Goal: Task Accomplishment & Management: Manage account settings

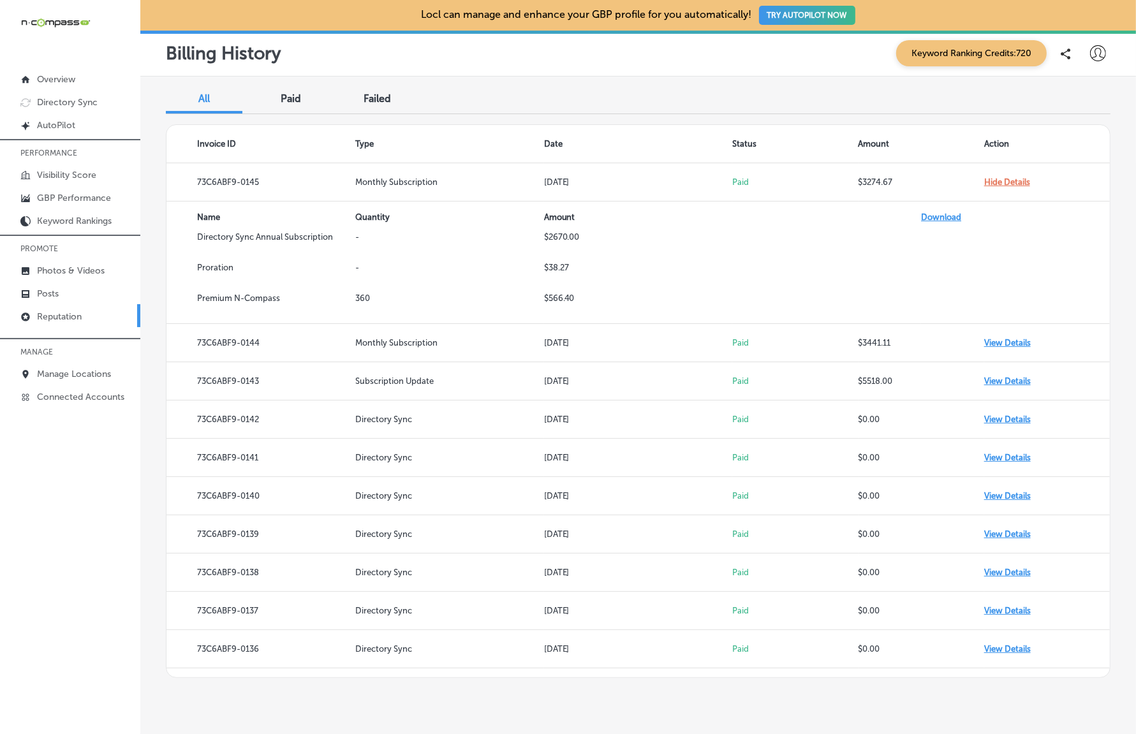
click at [65, 313] on p "Reputation" at bounding box center [59, 316] width 45 height 11
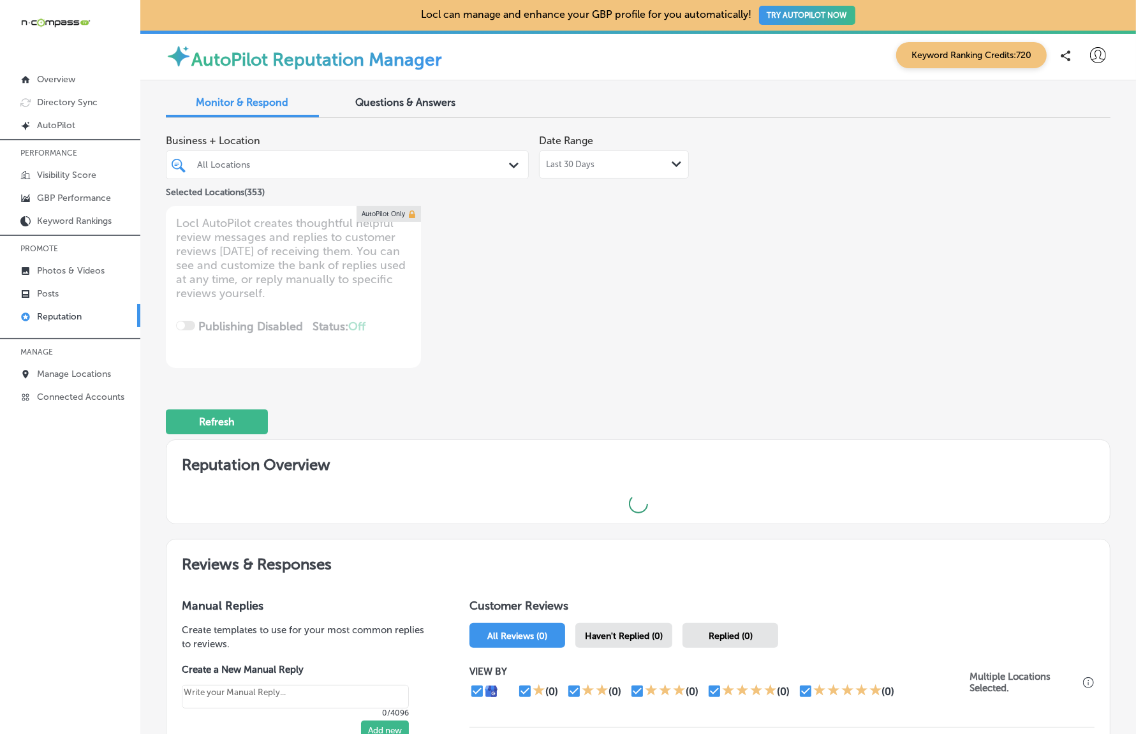
click at [267, 167] on div "All Locations" at bounding box center [353, 164] width 313 height 11
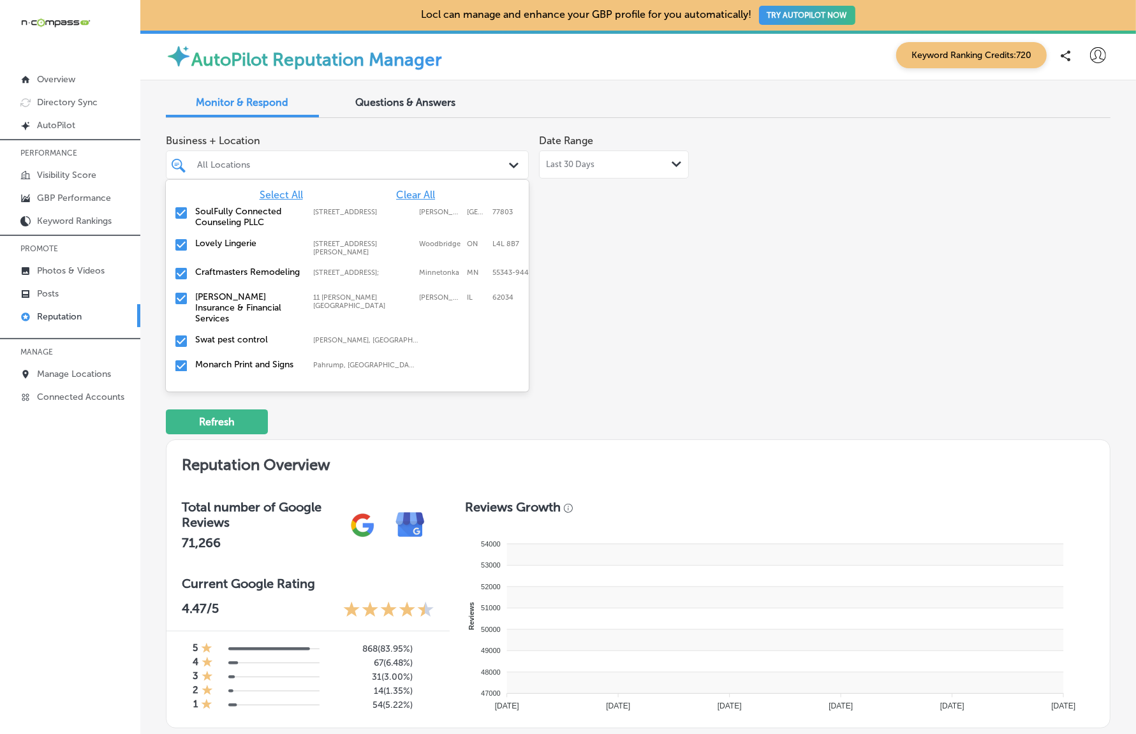
click at [401, 192] on span "Clear All" at bounding box center [415, 195] width 39 height 12
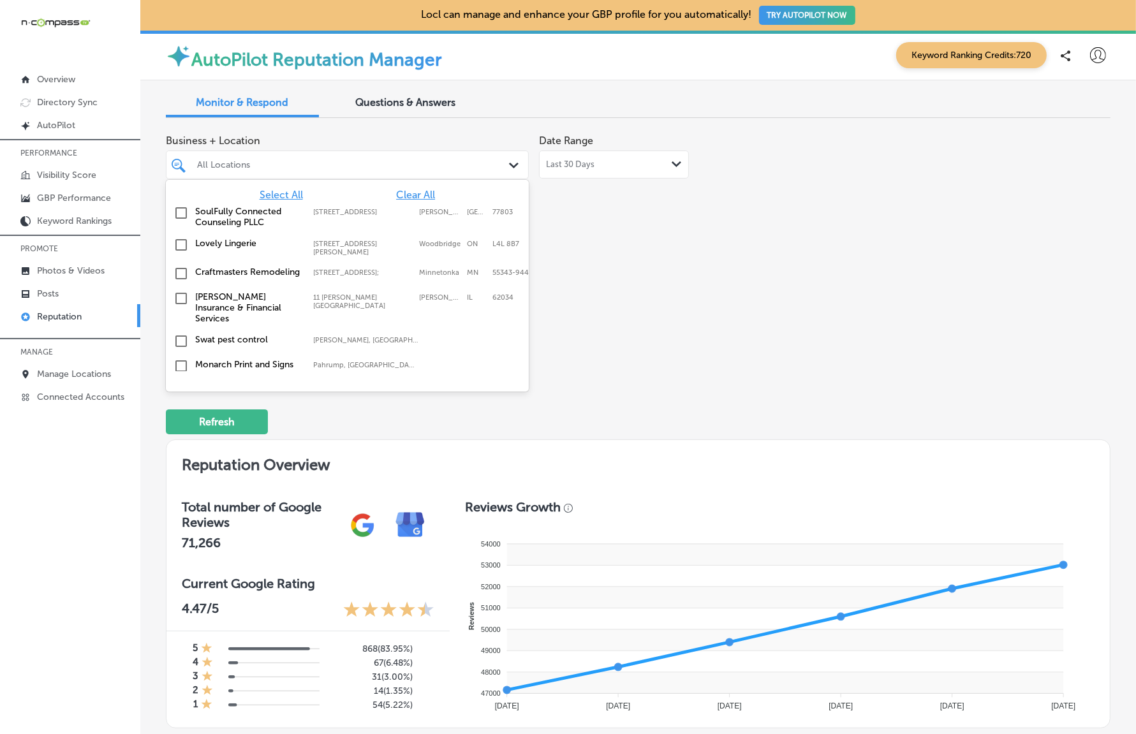
click at [180, 266] on input "checkbox" at bounding box center [180, 273] width 15 height 15
click at [931, 293] on div "Business + Location option [STREET_ADDRESS]. option [STREET_ADDRESS]. 354 resul…" at bounding box center [638, 248] width 945 height 240
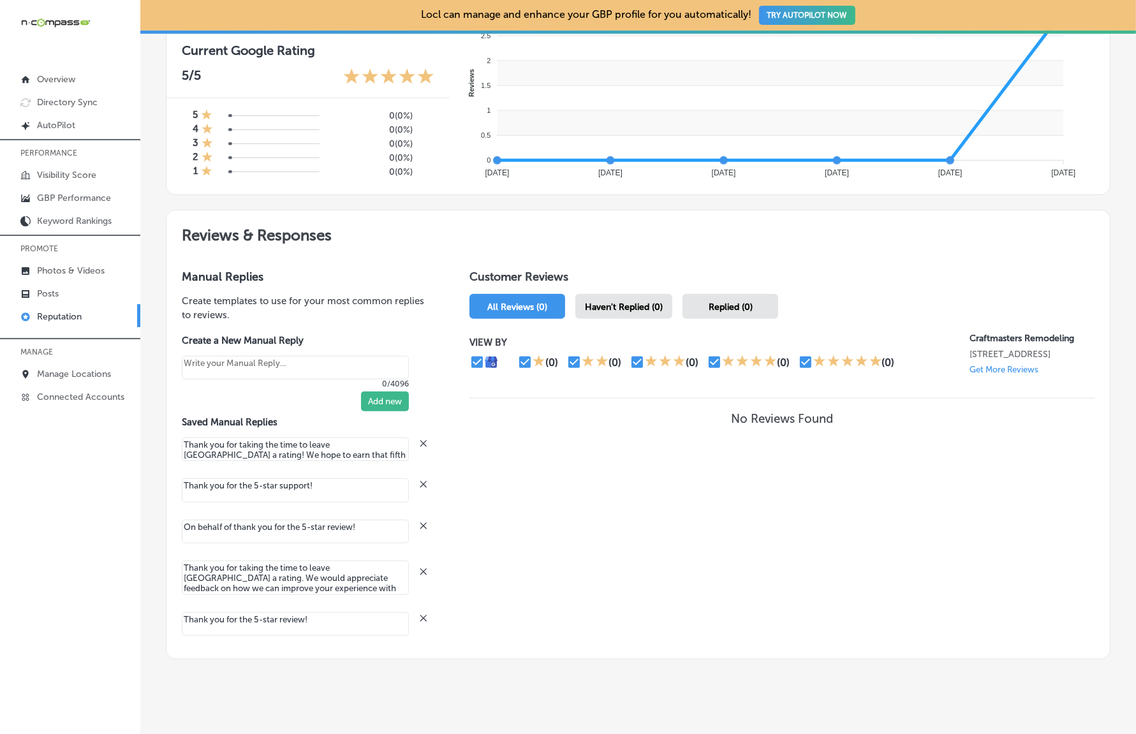
scroll to position [366, 0]
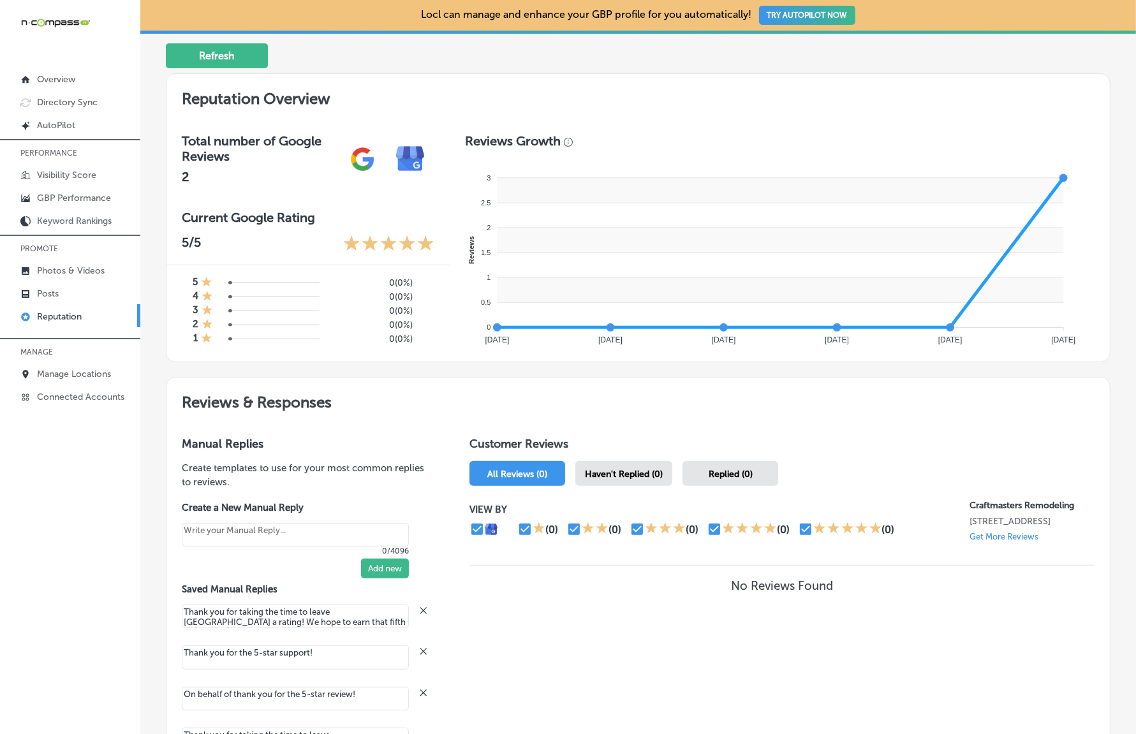
click at [991, 541] on p "Get More Reviews" at bounding box center [1004, 537] width 69 height 10
type textarea "x"
click at [858, 439] on h1 "Customer Reviews" at bounding box center [781, 446] width 625 height 19
click at [74, 374] on p "Manage Locations" at bounding box center [74, 374] width 74 height 11
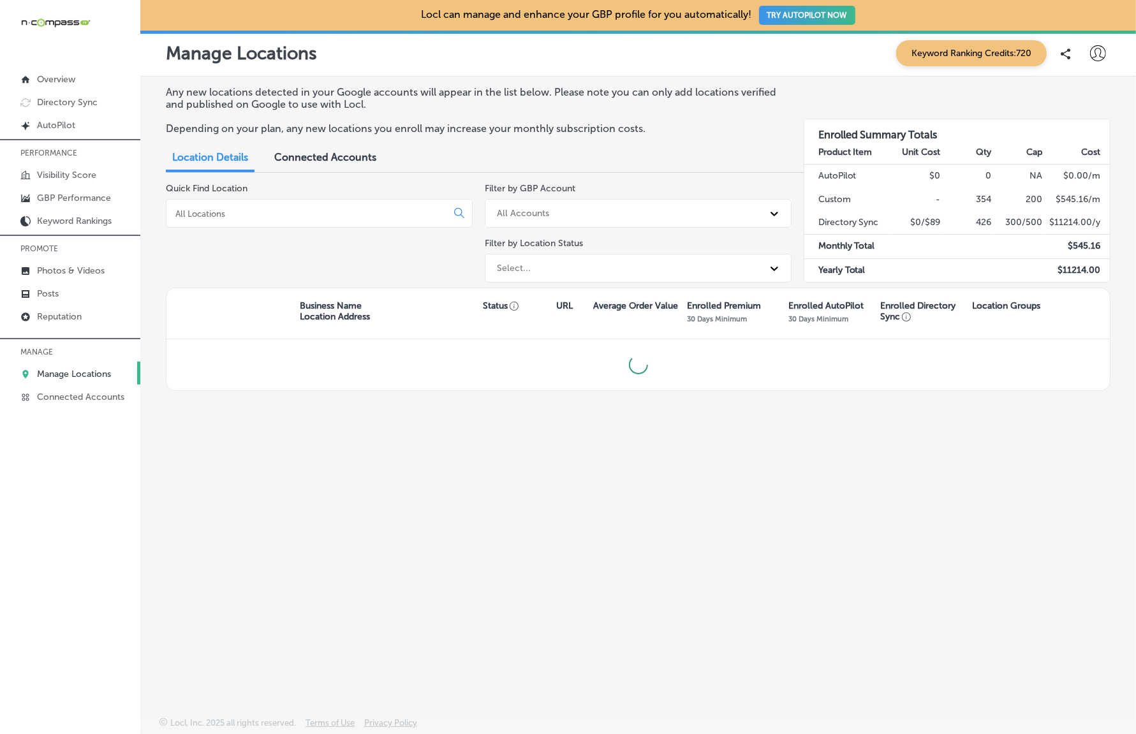
click at [1097, 54] on icon at bounding box center [1098, 53] width 16 height 16
click at [1062, 99] on p "My Account" at bounding box center [1079, 99] width 57 height 15
select select "US"
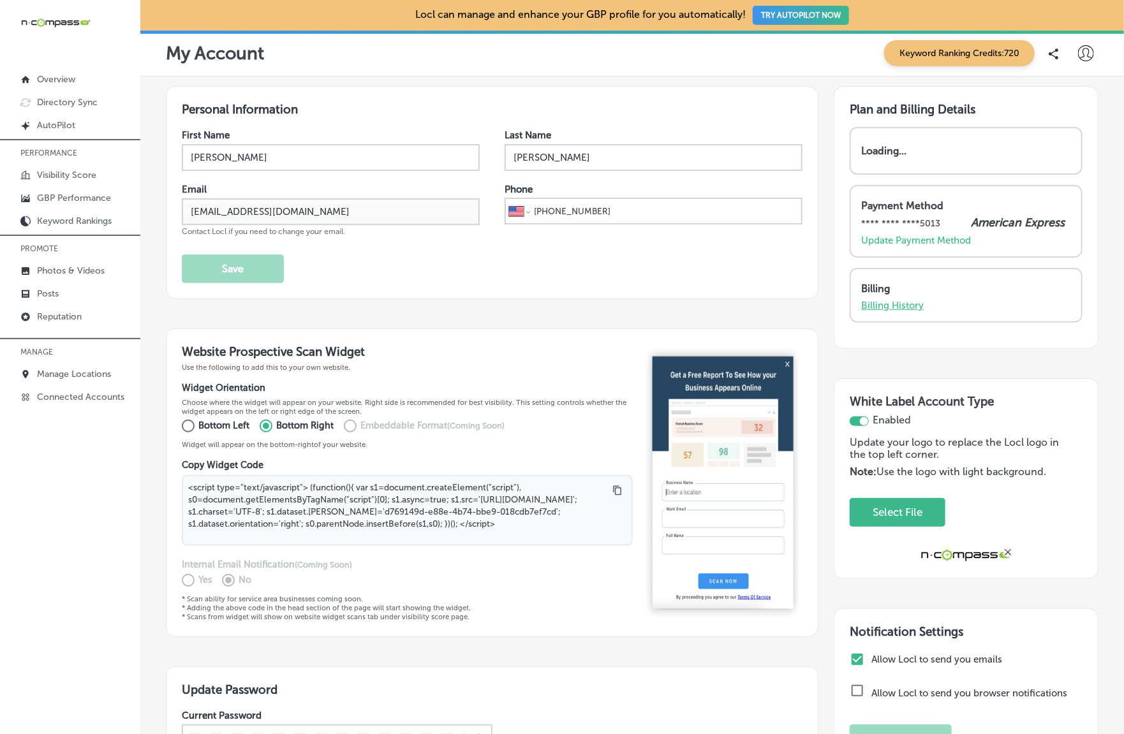
click at [868, 303] on p "Billing History" at bounding box center [892, 305] width 63 height 11
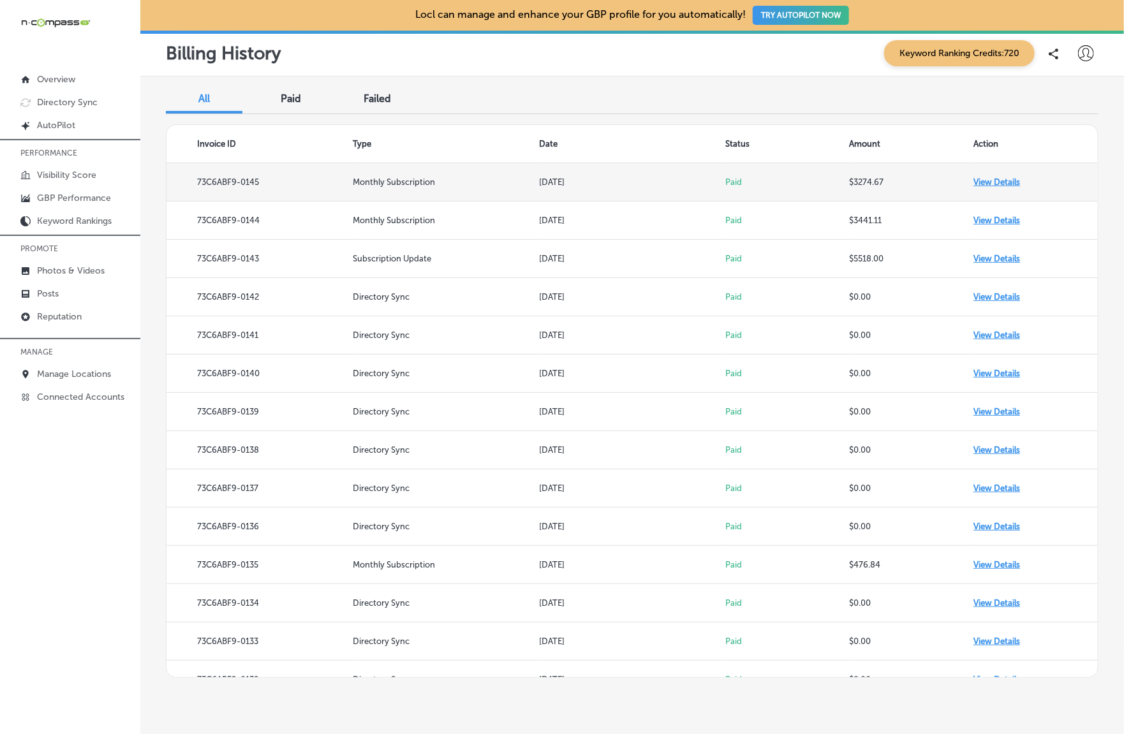
click at [990, 182] on td "View Details" at bounding box center [1035, 182] width 124 height 38
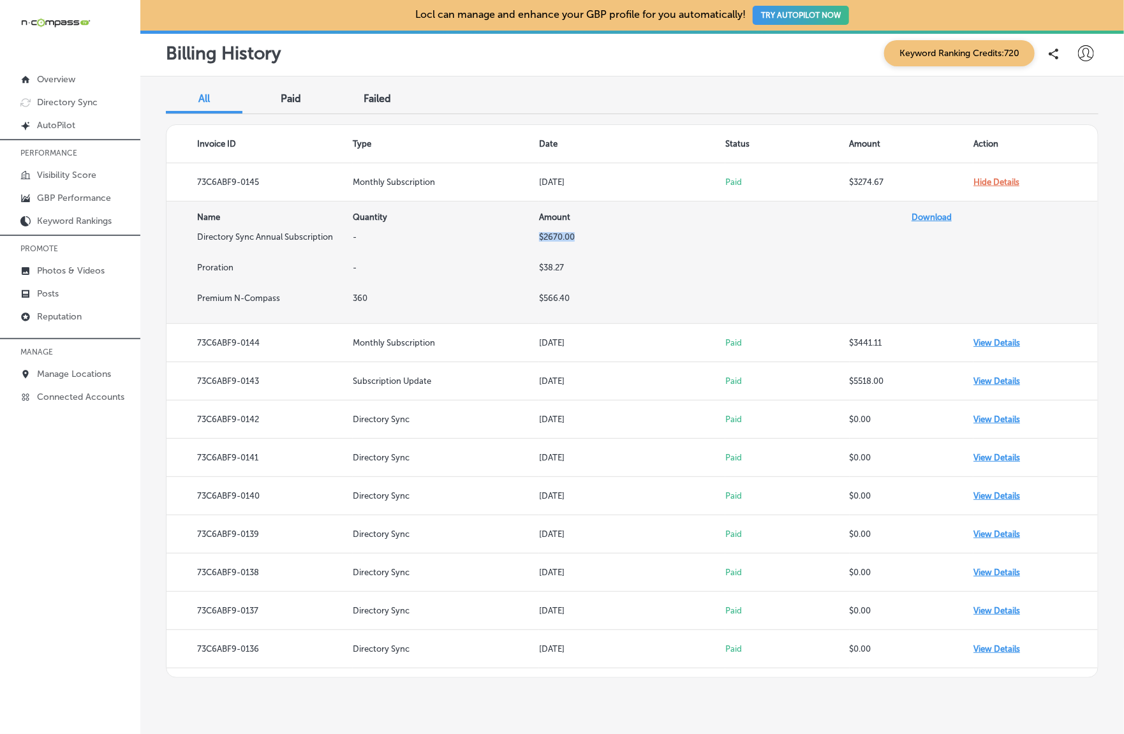
drag, startPoint x: 578, startPoint y: 235, endPoint x: 527, endPoint y: 240, distance: 50.6
click at [527, 240] on tr "Directory Sync Annual Subscription - $2670.00" at bounding box center [631, 247] width 931 height 31
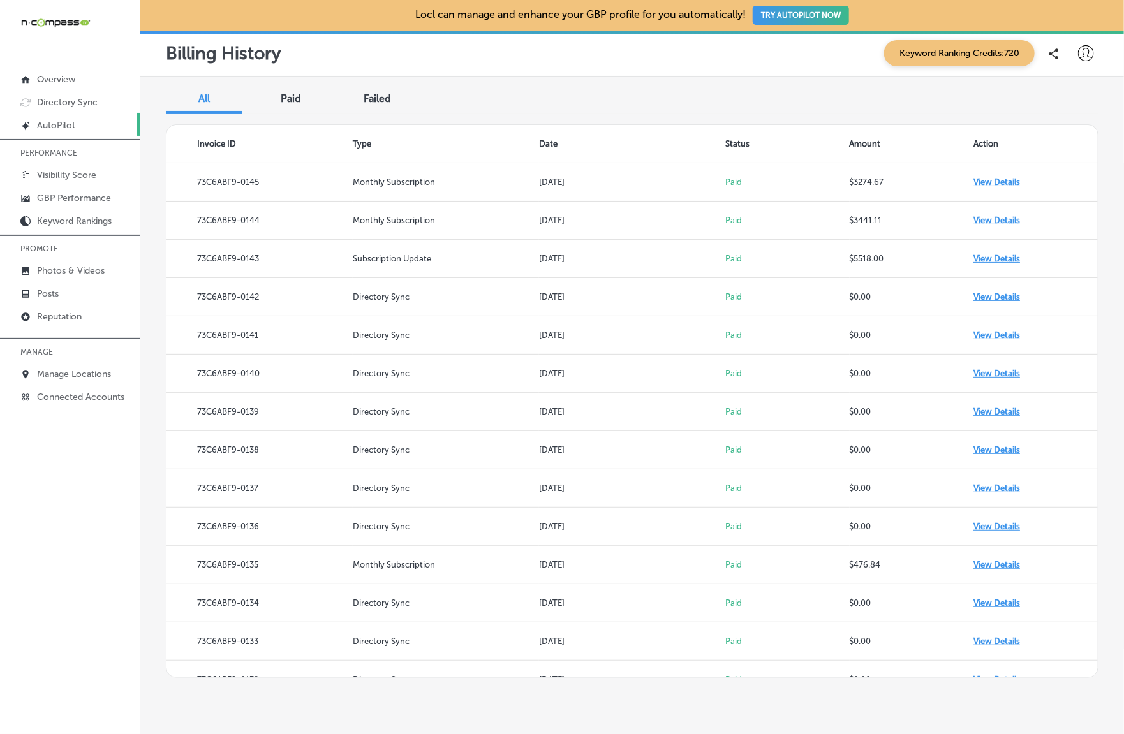
click at [55, 124] on p "AutoPilot" at bounding box center [56, 125] width 38 height 11
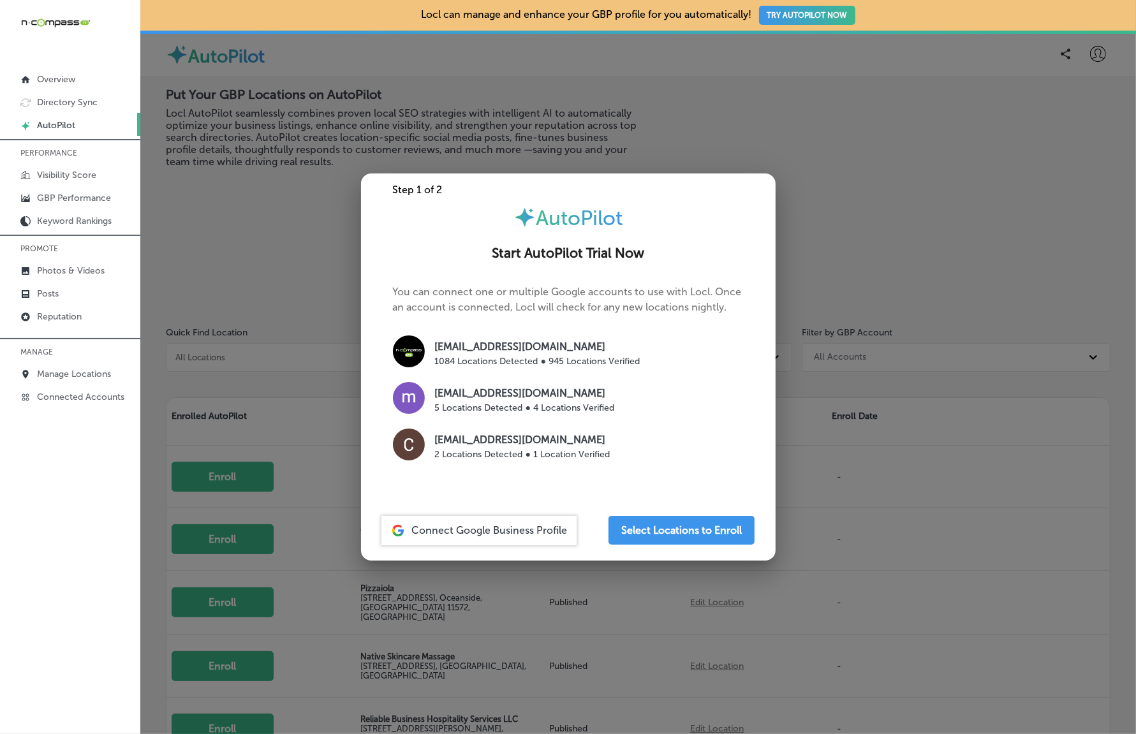
click at [931, 518] on div at bounding box center [568, 367] width 1136 height 734
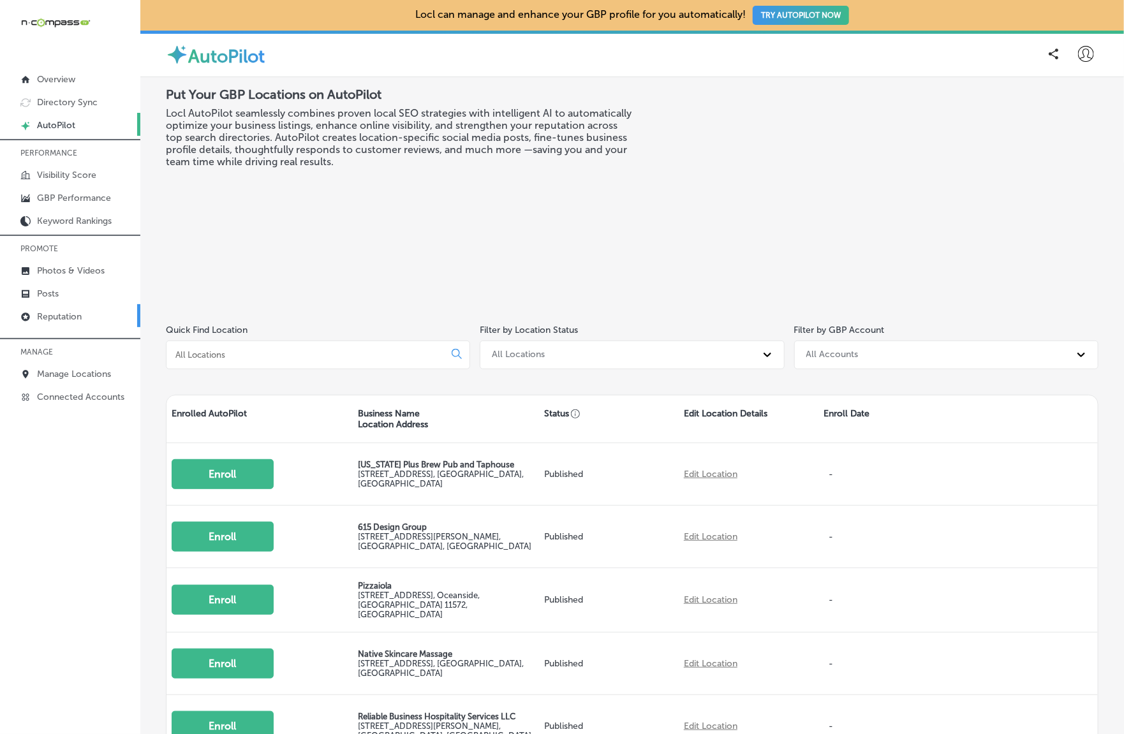
click at [70, 321] on p "Reputation" at bounding box center [59, 316] width 45 height 11
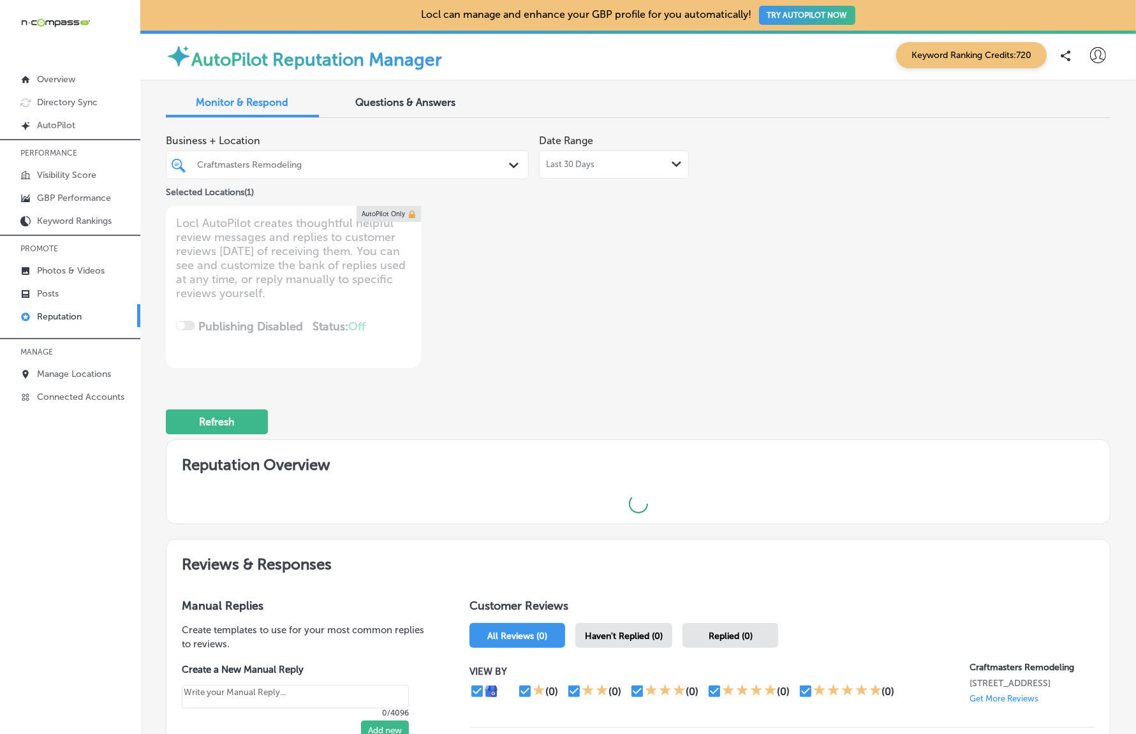
type textarea "x"
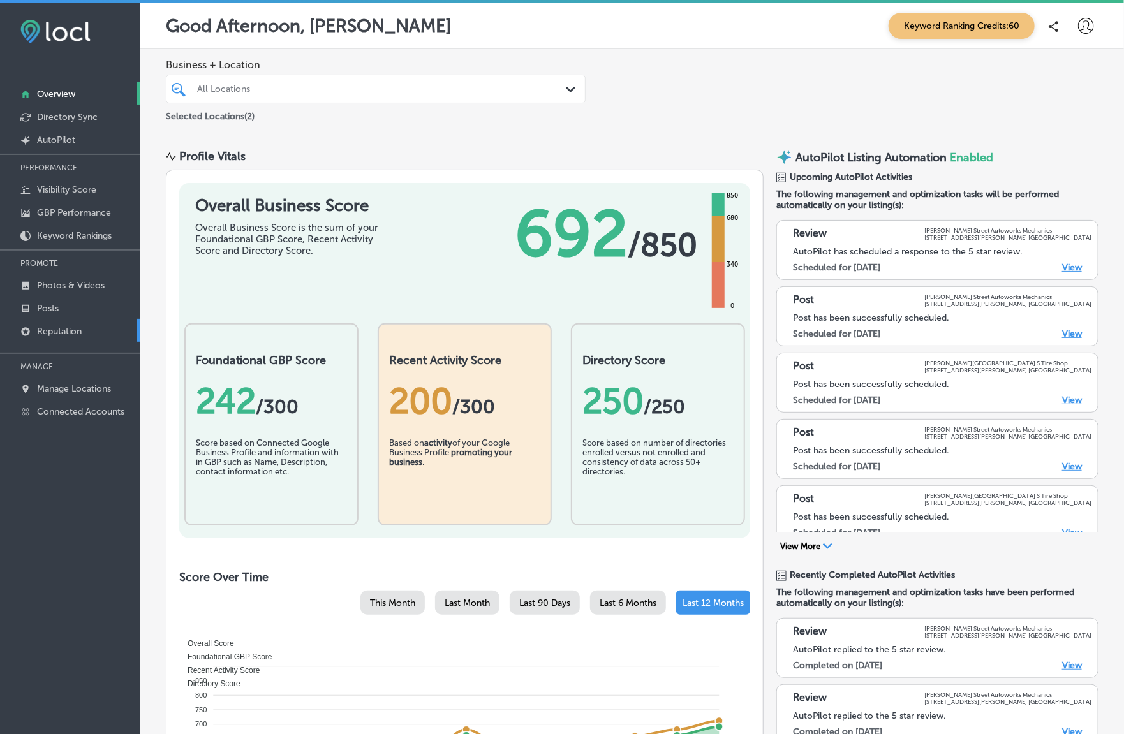
click at [50, 323] on link "Reputation" at bounding box center [70, 330] width 140 height 23
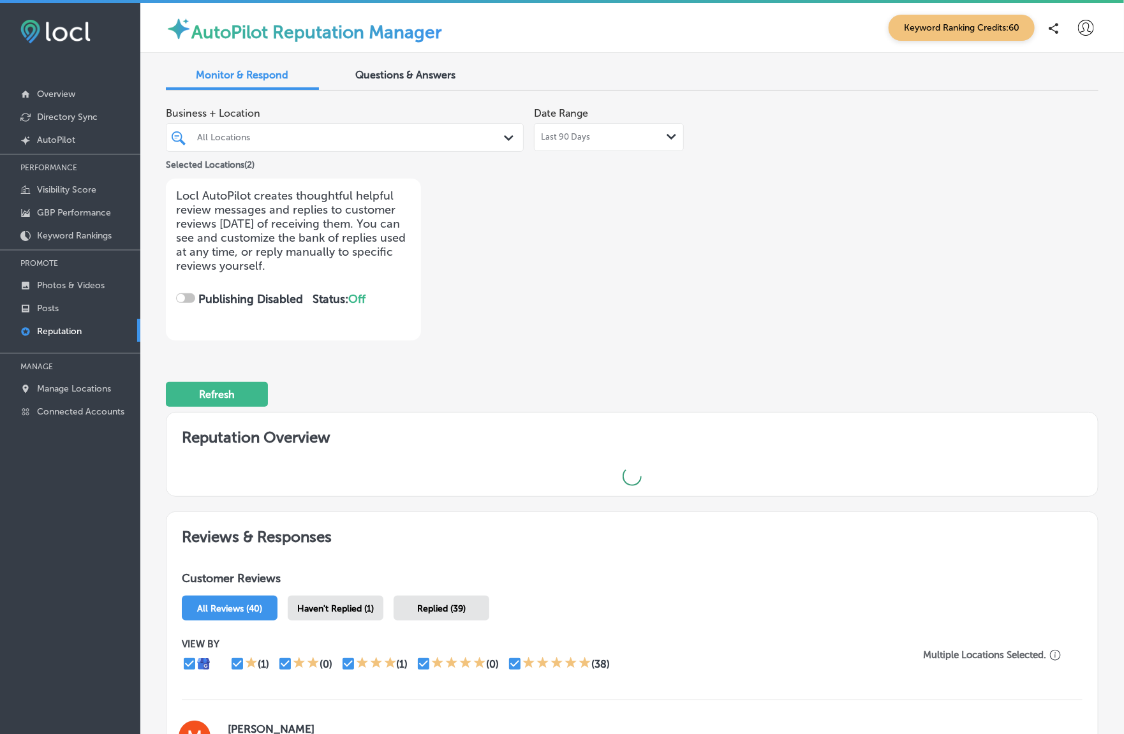
checkbox input "true"
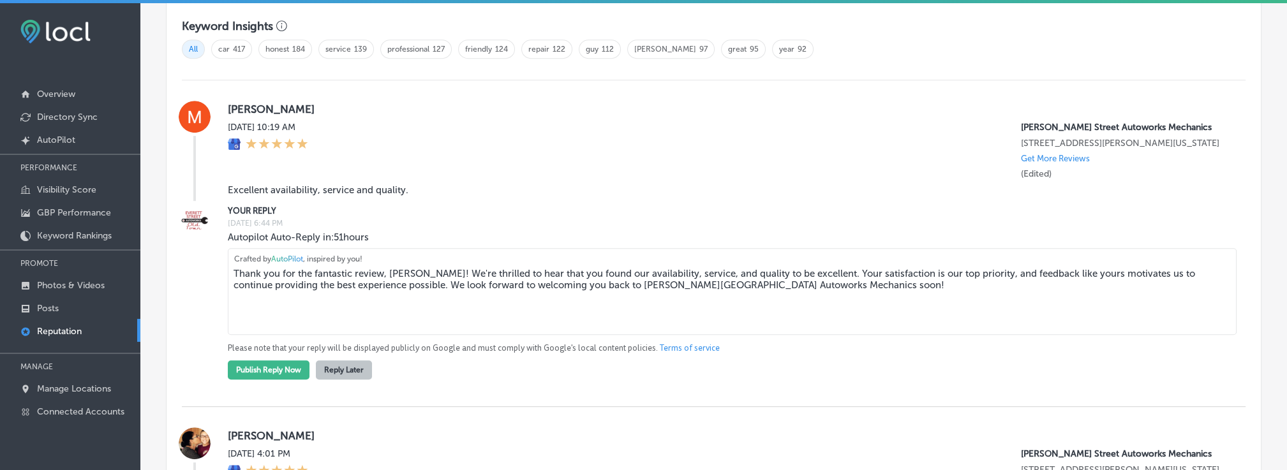
scroll to position [838, 0]
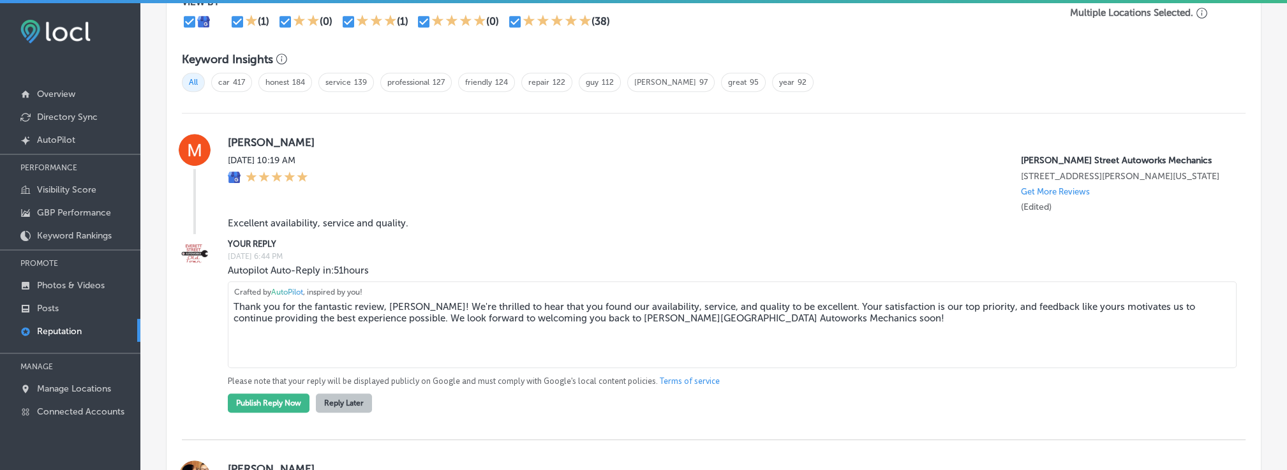
click at [403, 316] on textarea "Thank you for the fantastic review, Michael! We're thrilled to hear that you fo…" at bounding box center [732, 324] width 1008 height 87
drag, startPoint x: 592, startPoint y: 315, endPoint x: 813, endPoint y: 316, distance: 220.7
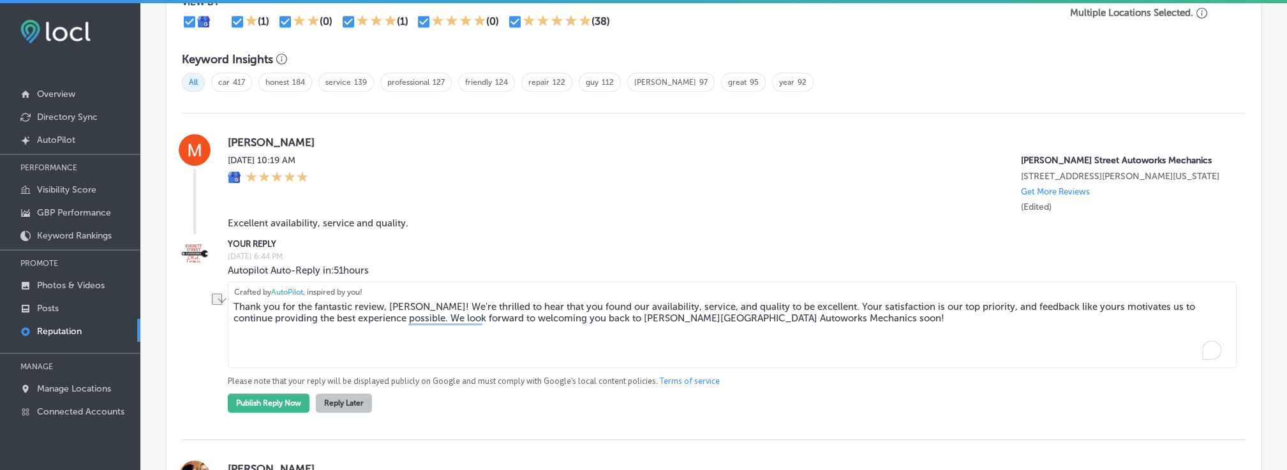
click at [813, 316] on textarea "Thank you for the fantastic review, Michael! We're thrilled to hear that you fo…" at bounding box center [732, 324] width 1008 height 87
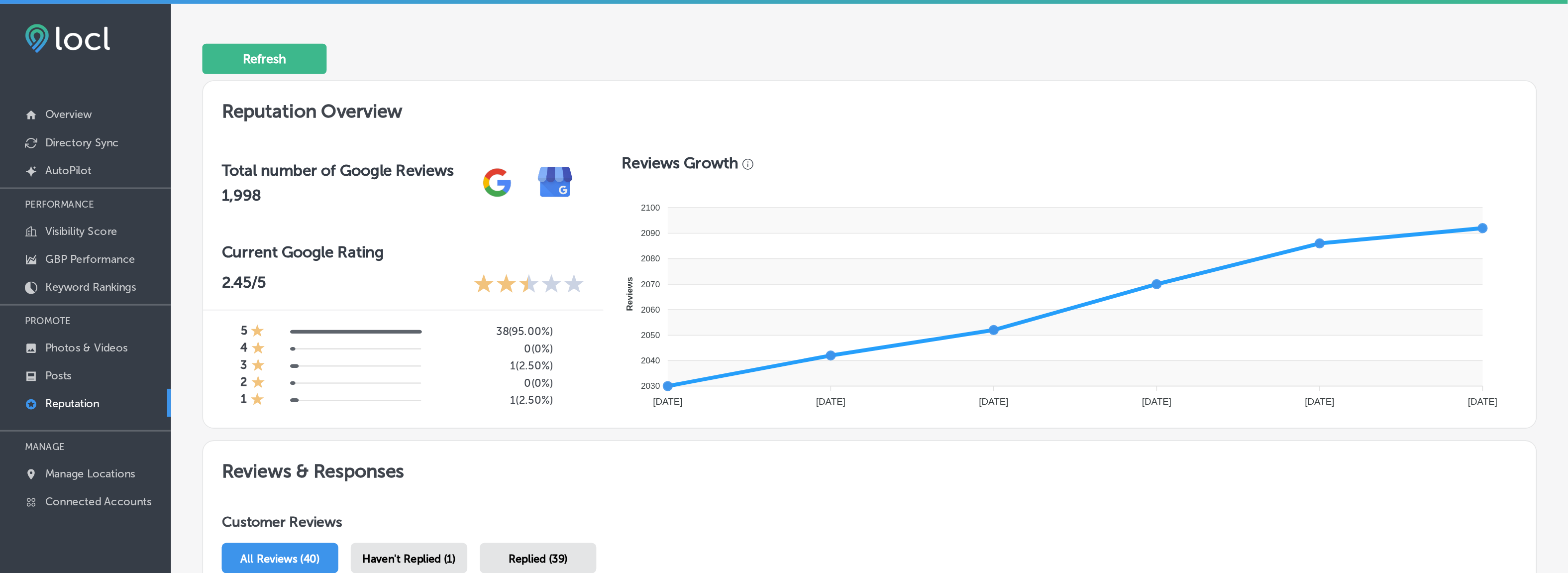
scroll to position [44, 0]
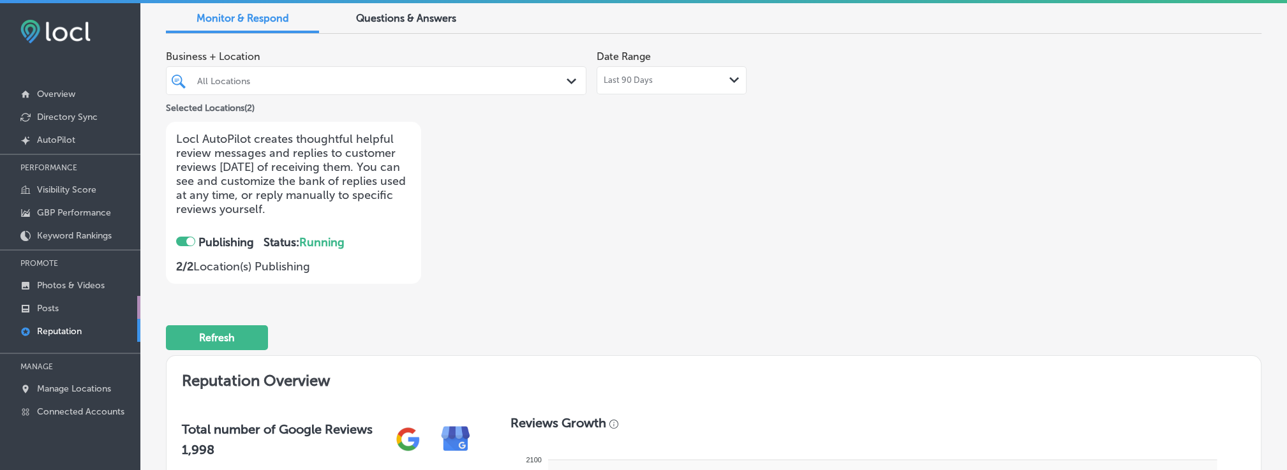
click at [53, 307] on p "Posts" at bounding box center [48, 308] width 22 height 11
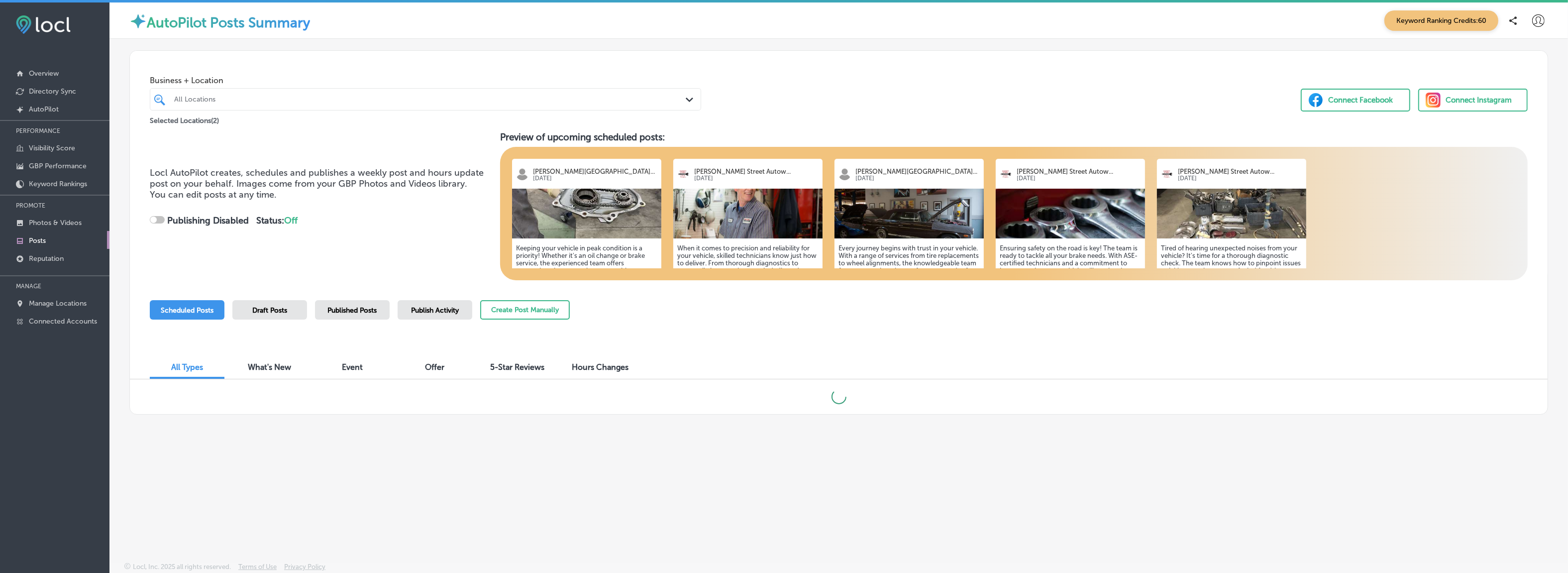
checkbox input "true"
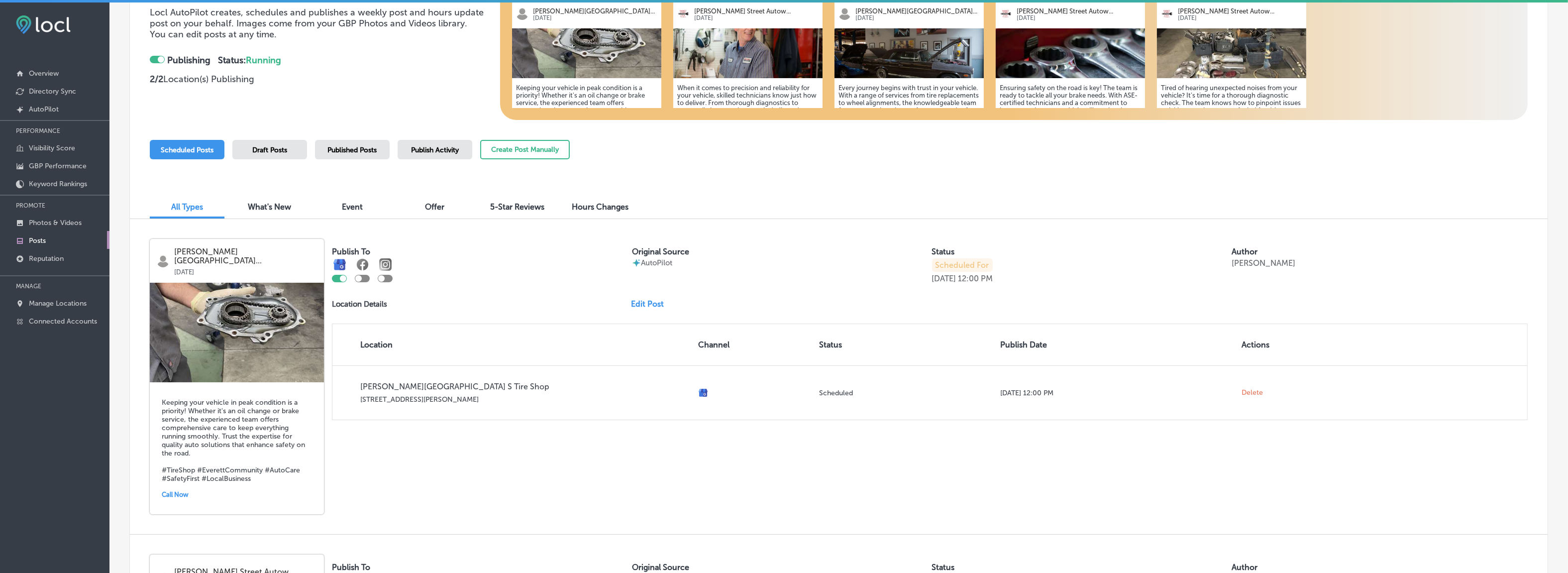
scroll to position [164, 0]
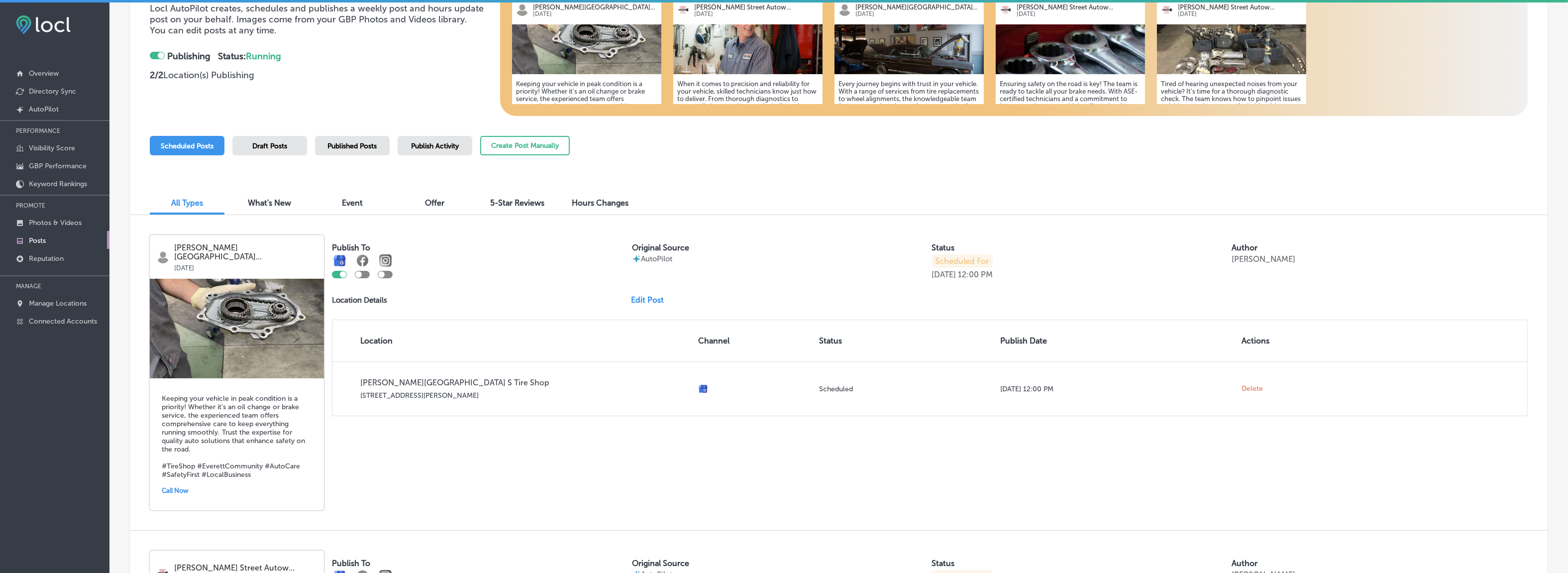
click at [640, 300] on link "Edit Post" at bounding box center [651, 300] width 41 height 9
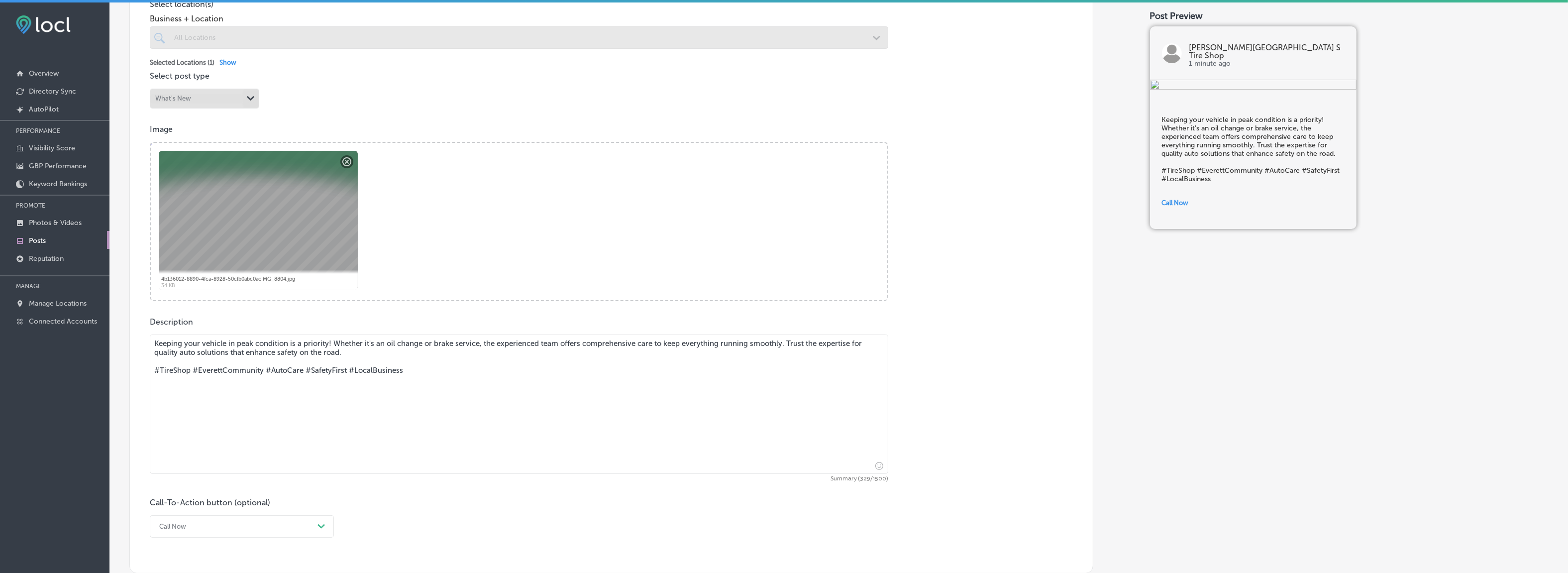
scroll to position [274, 0]
click at [239, 343] on textarea "Keeping your vehicle in peak condition is a priority! Whether it's an oil chang…" at bounding box center [519, 401] width 739 height 140
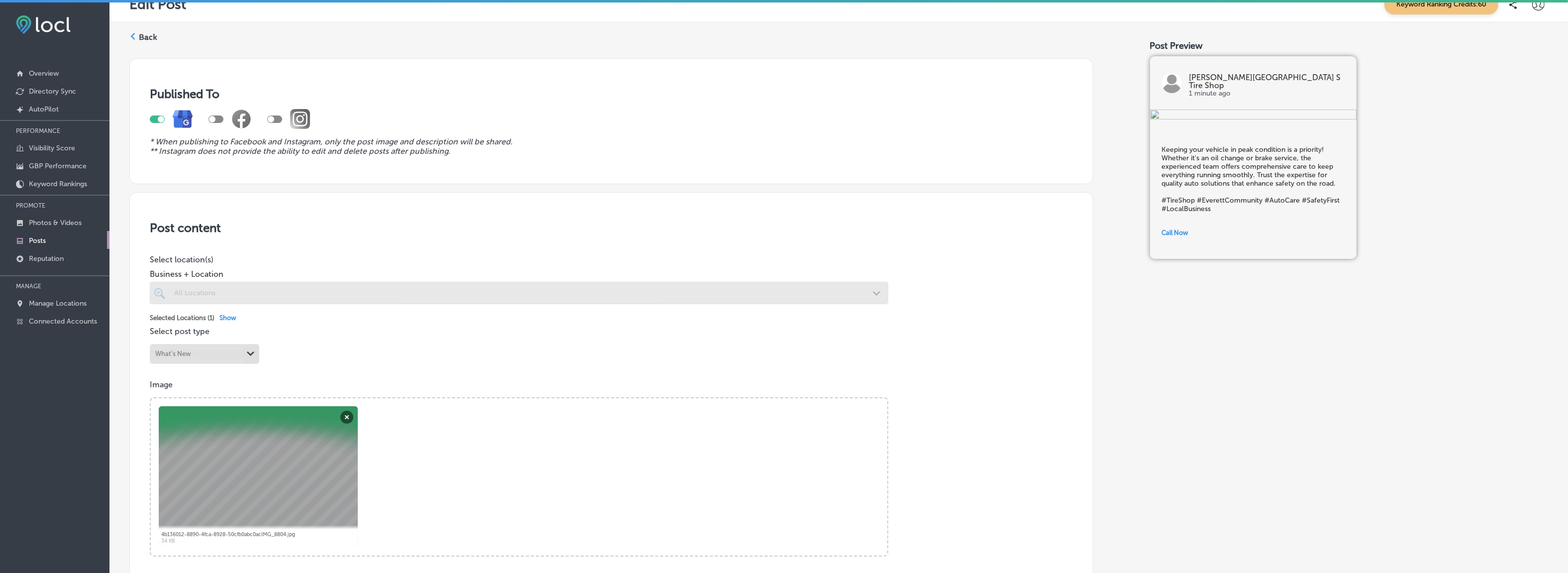
scroll to position [0, 0]
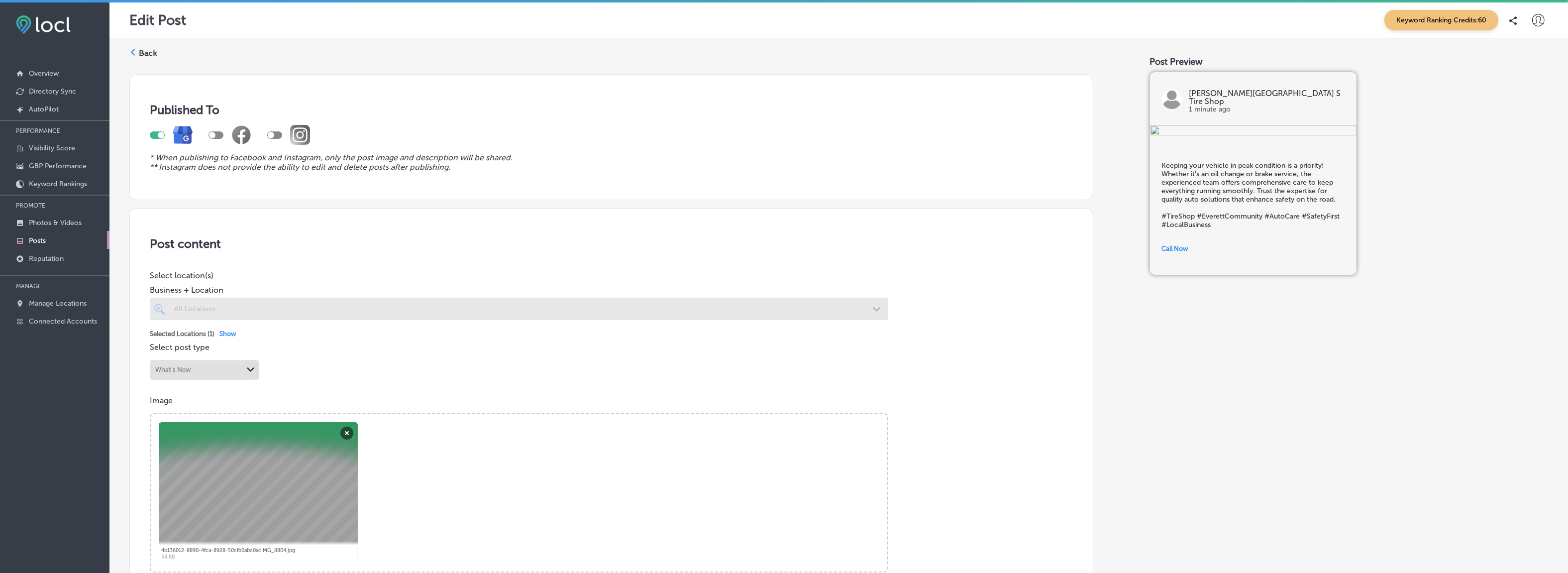
click at [140, 52] on label "Back" at bounding box center [148, 53] width 19 height 11
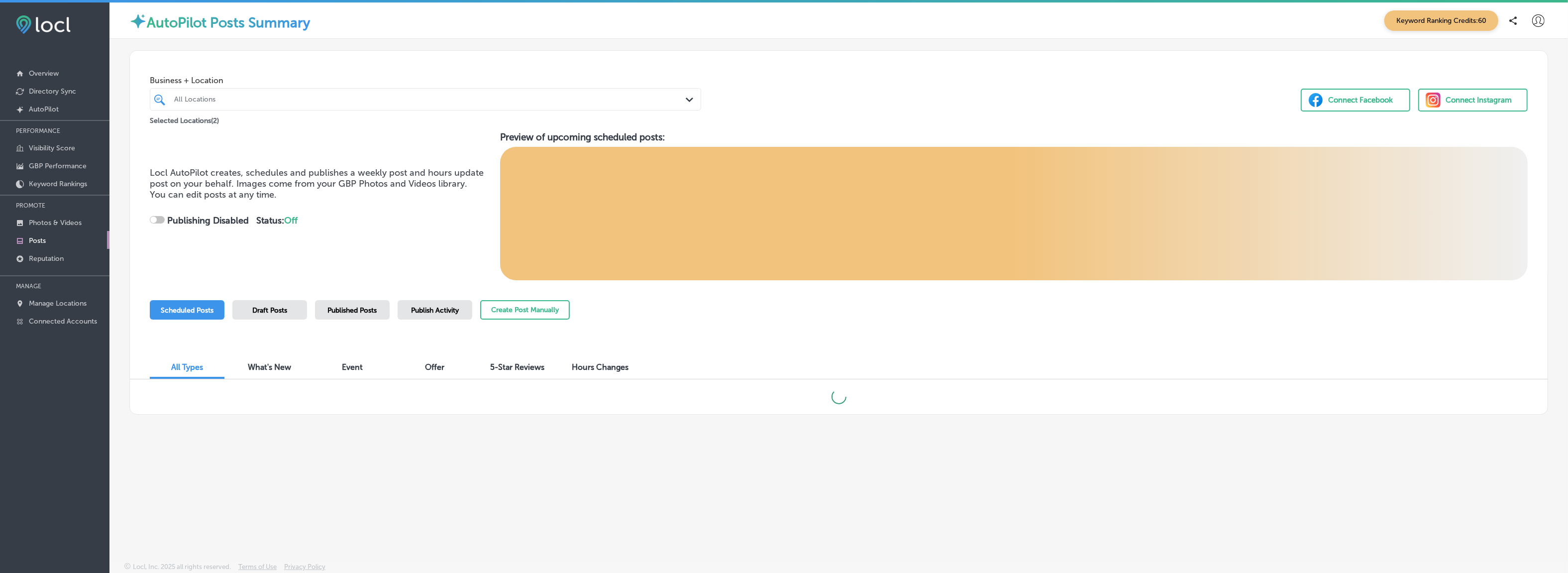
checkbox input "true"
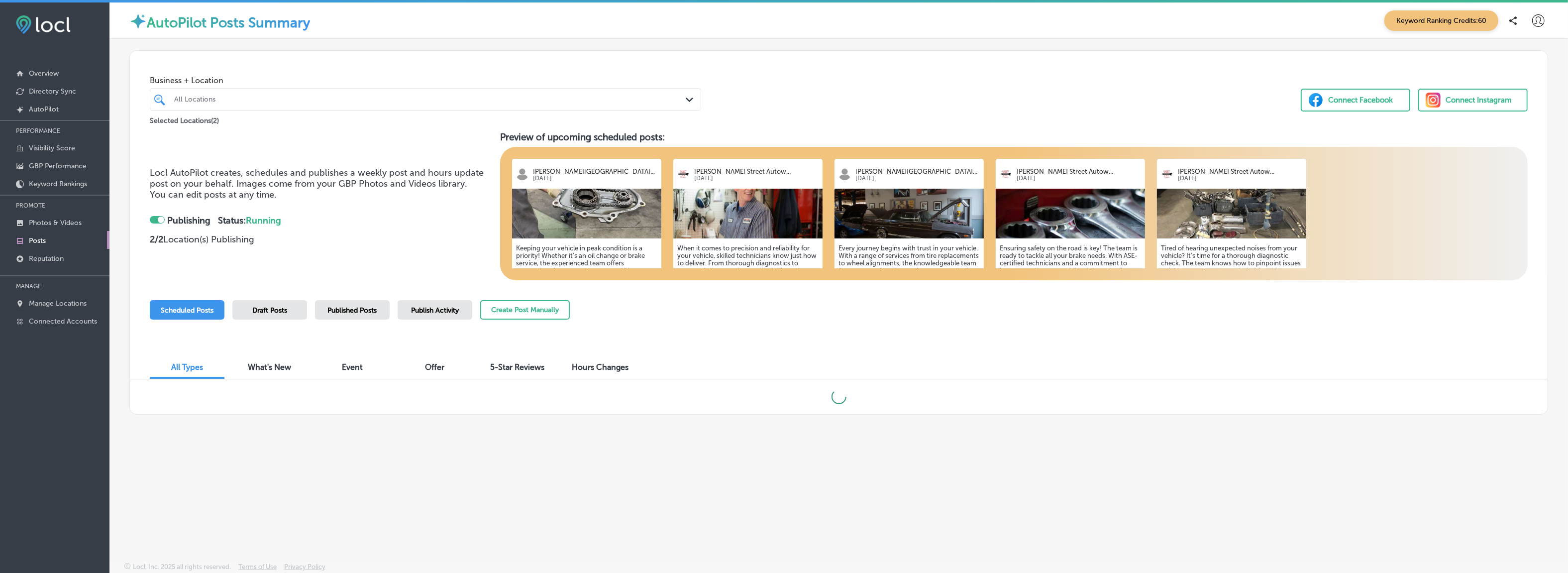
click at [500, 368] on span "5-Star Reviews" at bounding box center [518, 367] width 55 height 9
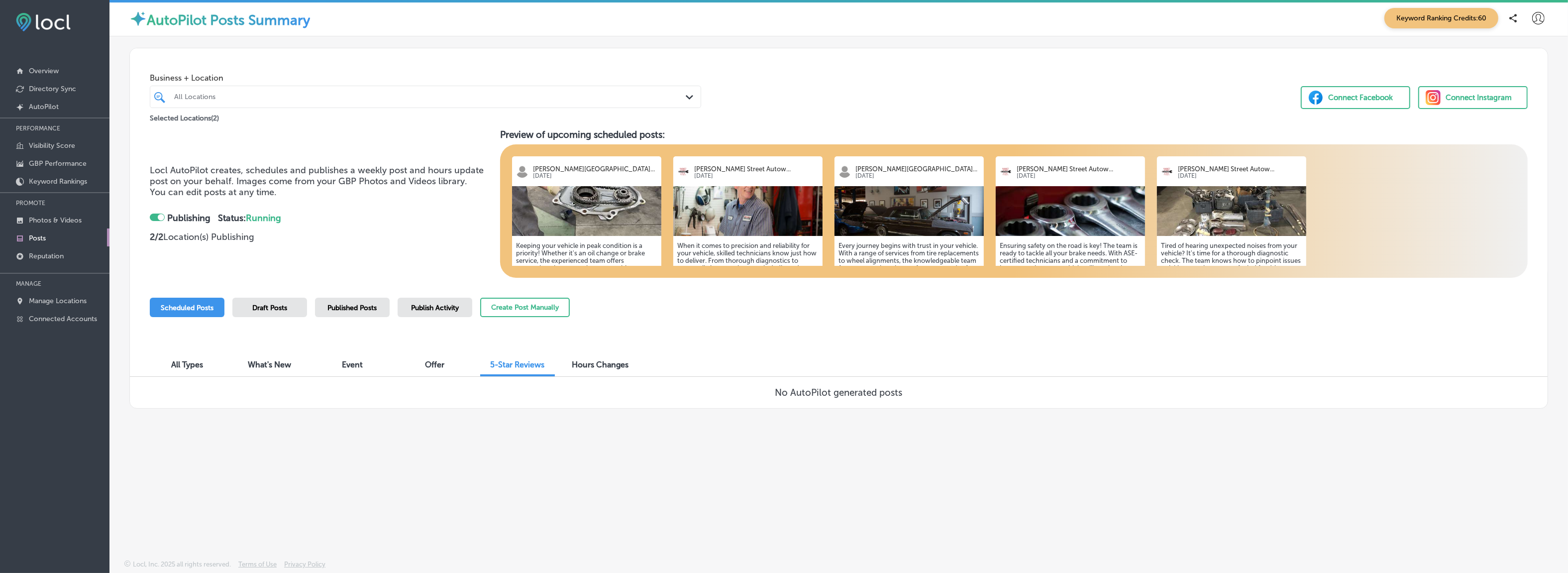
click at [338, 304] on span "Published Posts" at bounding box center [352, 308] width 49 height 9
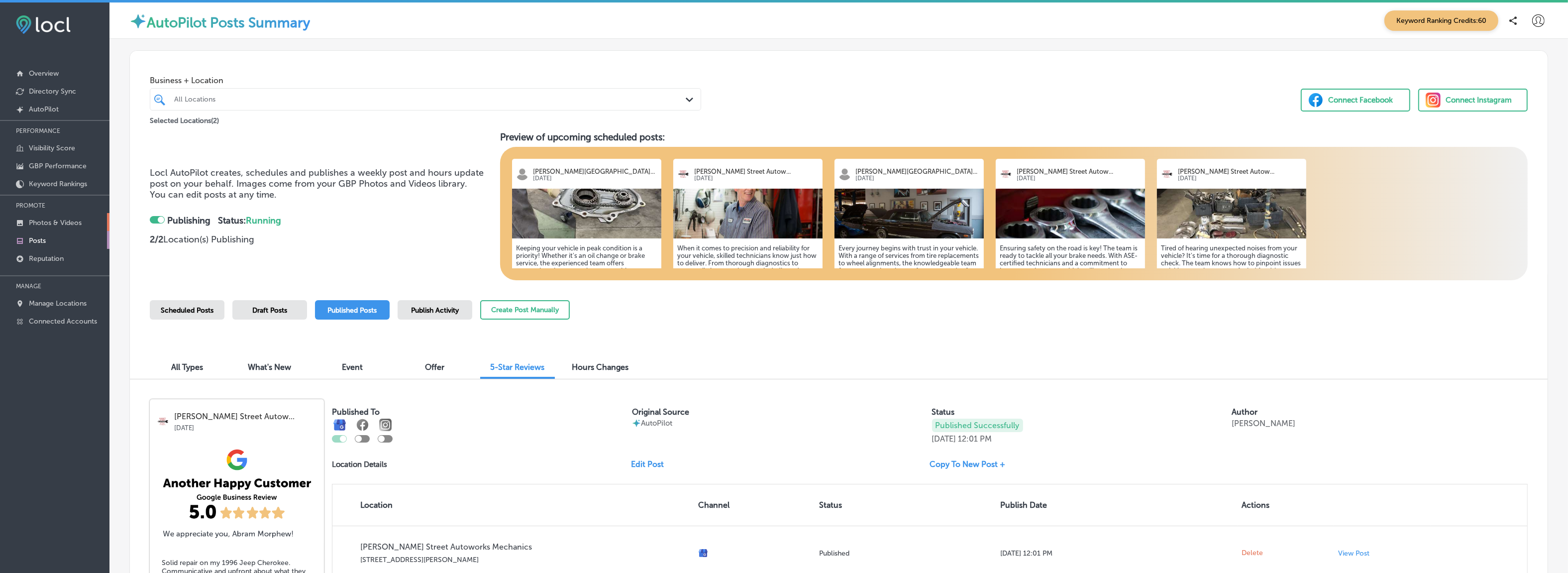
click at [48, 223] on p "Photos & Videos" at bounding box center [55, 222] width 53 height 9
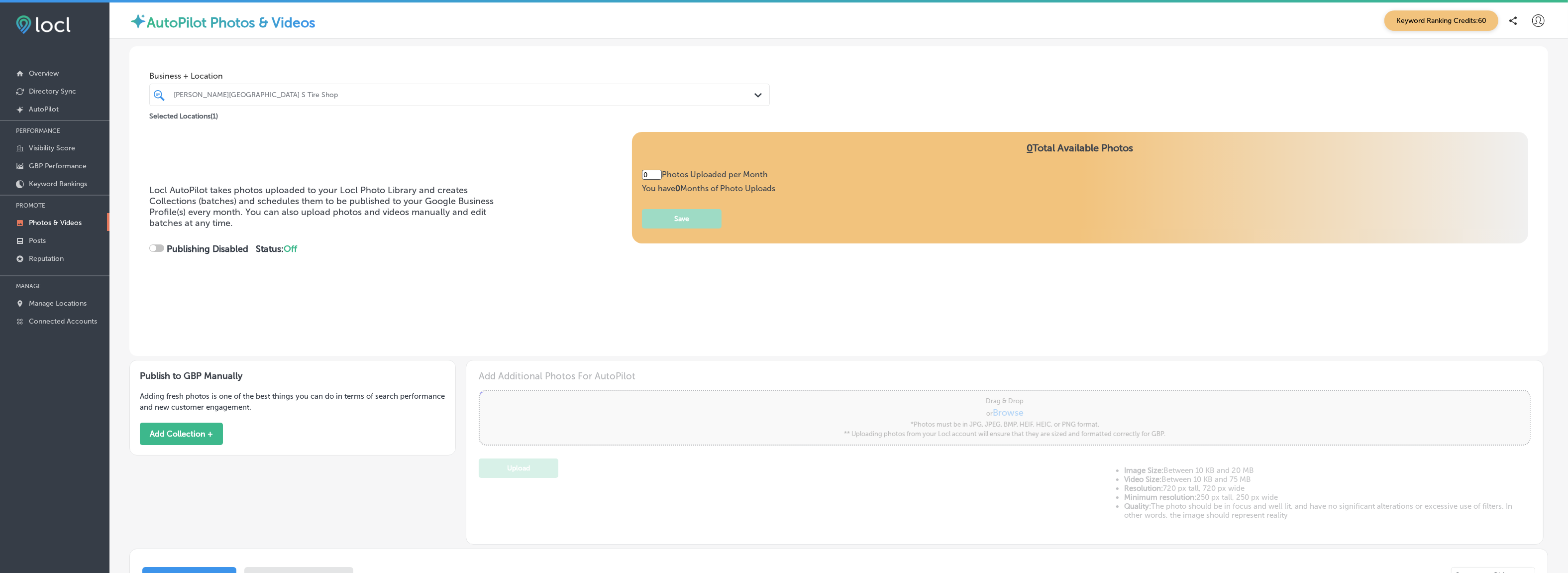
type input "5"
checkbox input "true"
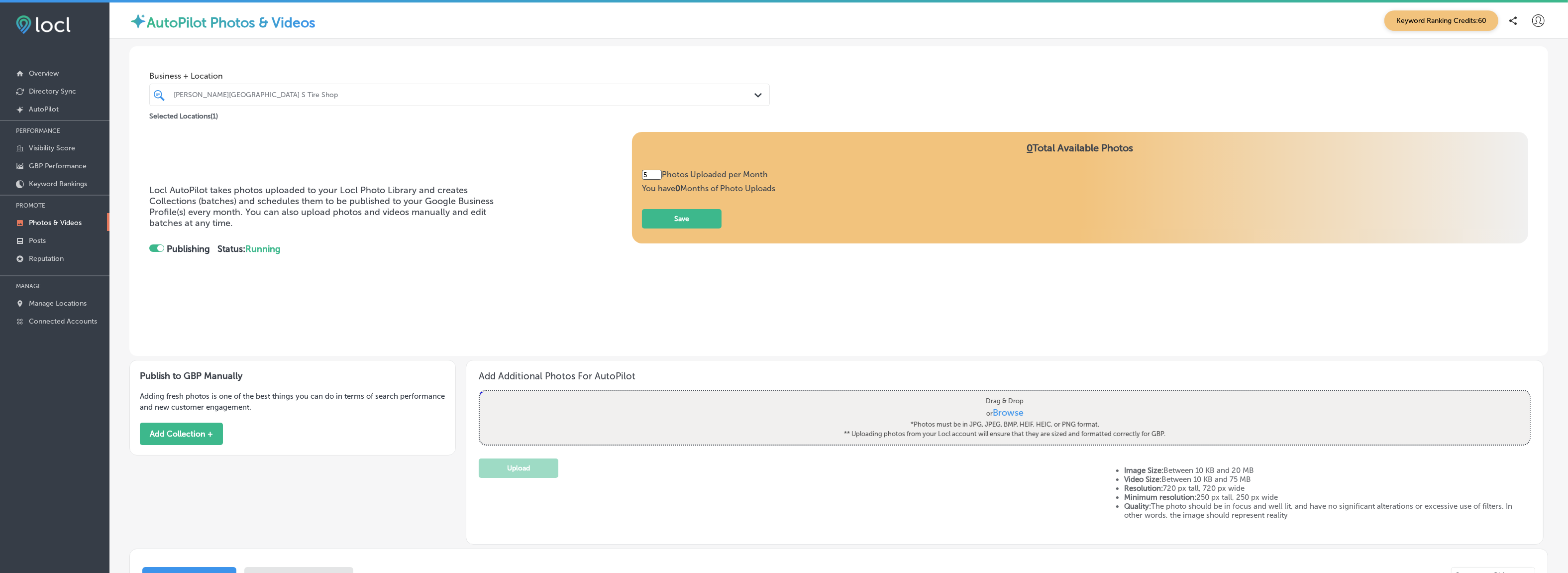
scroll to position [189, 0]
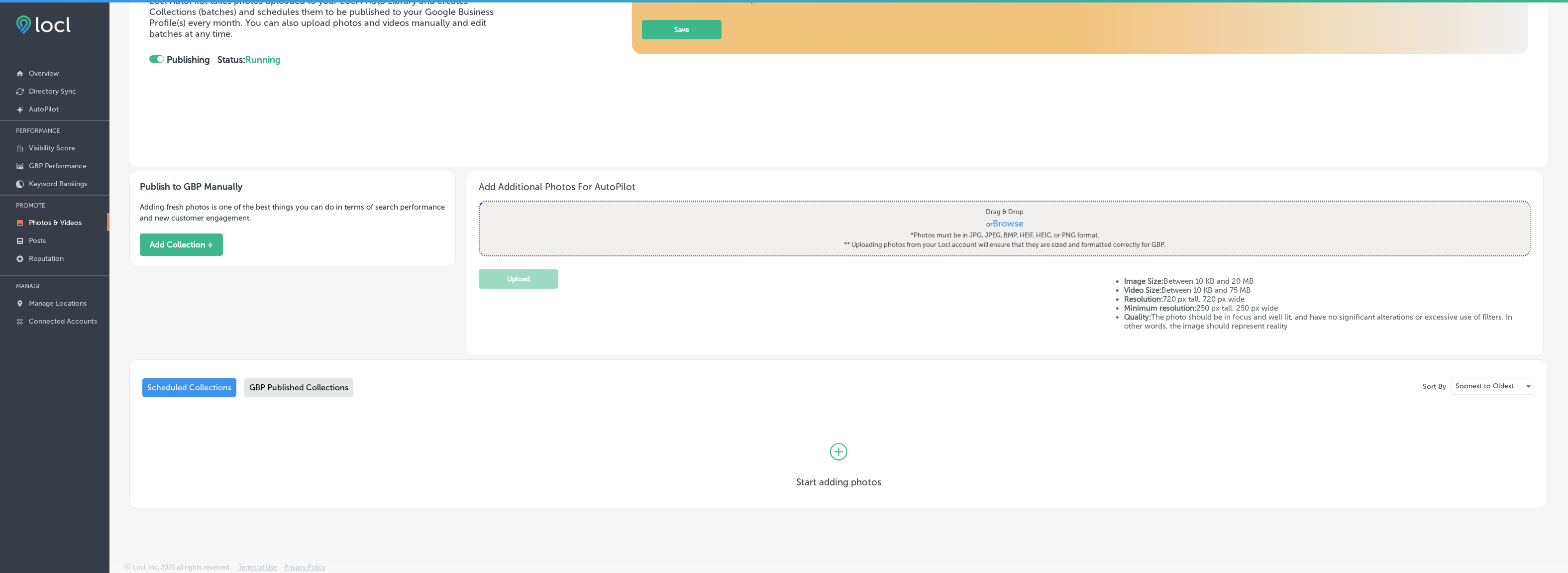
click at [300, 386] on div "GBP Published Collections" at bounding box center [299, 387] width 109 height 20
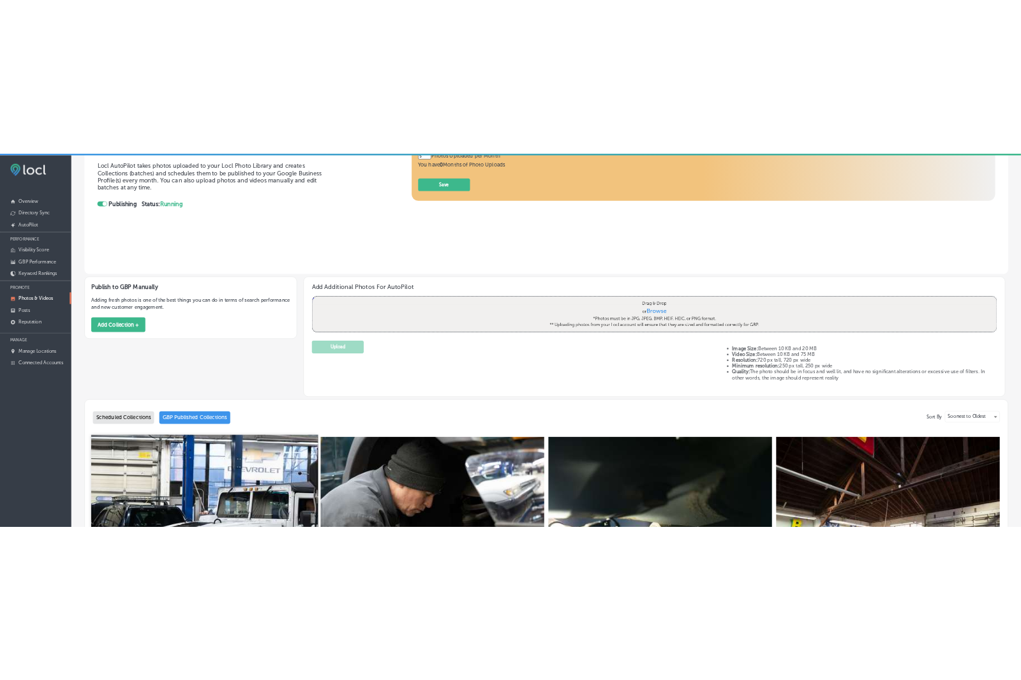
scroll to position [30, 0]
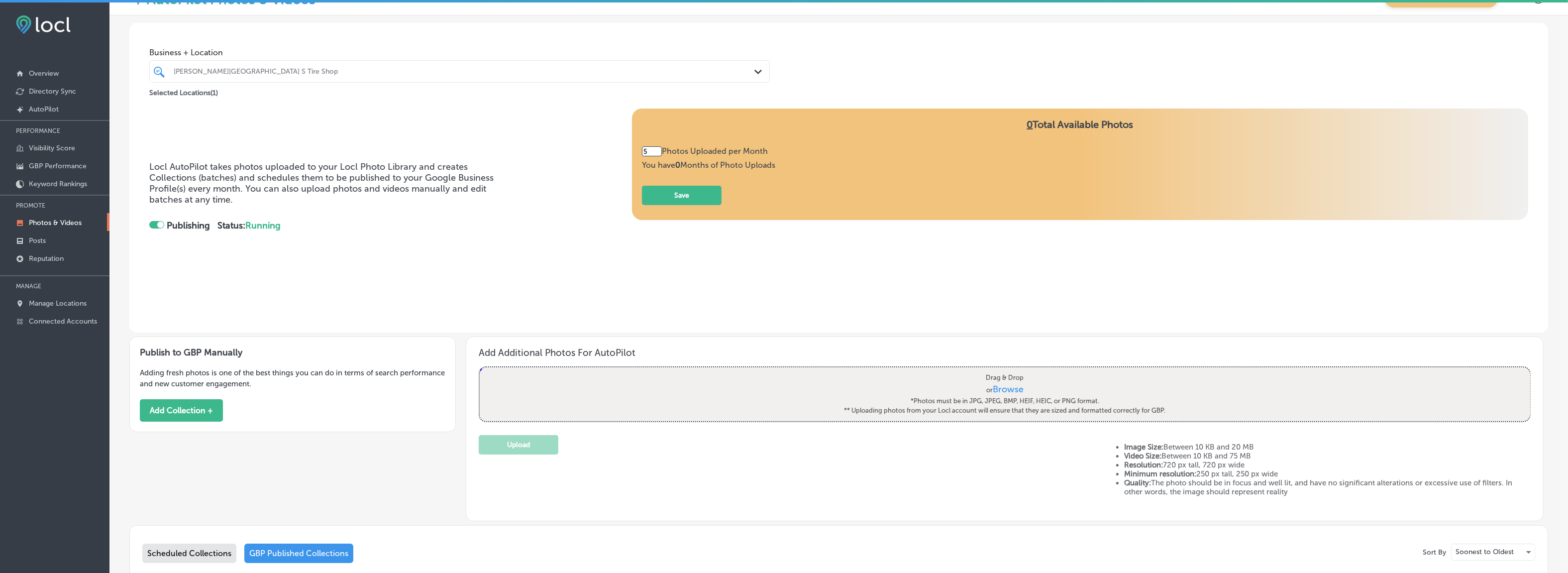
drag, startPoint x: 646, startPoint y: 151, endPoint x: 633, endPoint y: 149, distance: 13.2
click at [633, 149] on div "0 Total Available Photos 5 Photos Uploaded per Month You have 0 Months of Photo…" at bounding box center [1080, 164] width 896 height 112
click at [160, 222] on div at bounding box center [161, 225] width 6 height 6
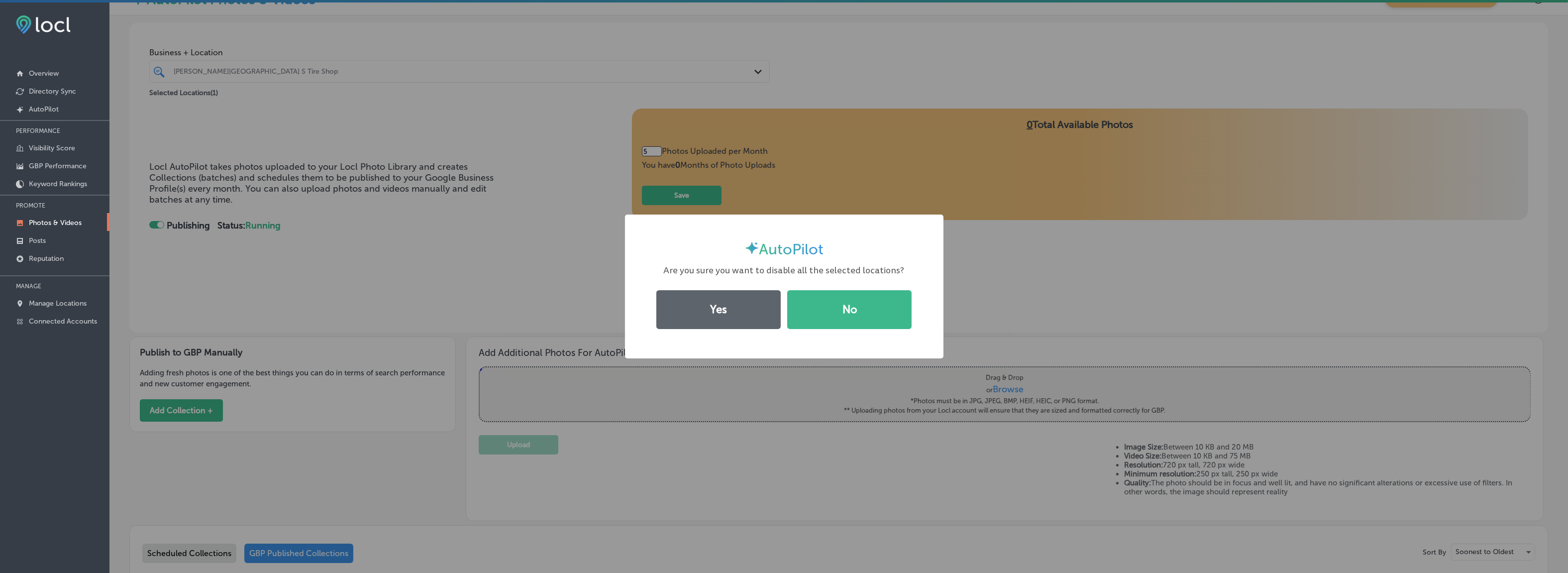
click at [532, 301] on div "AutoPilot × Are you sure you want to disable all the selected locations? Yes No" at bounding box center [784, 286] width 1568 height 573
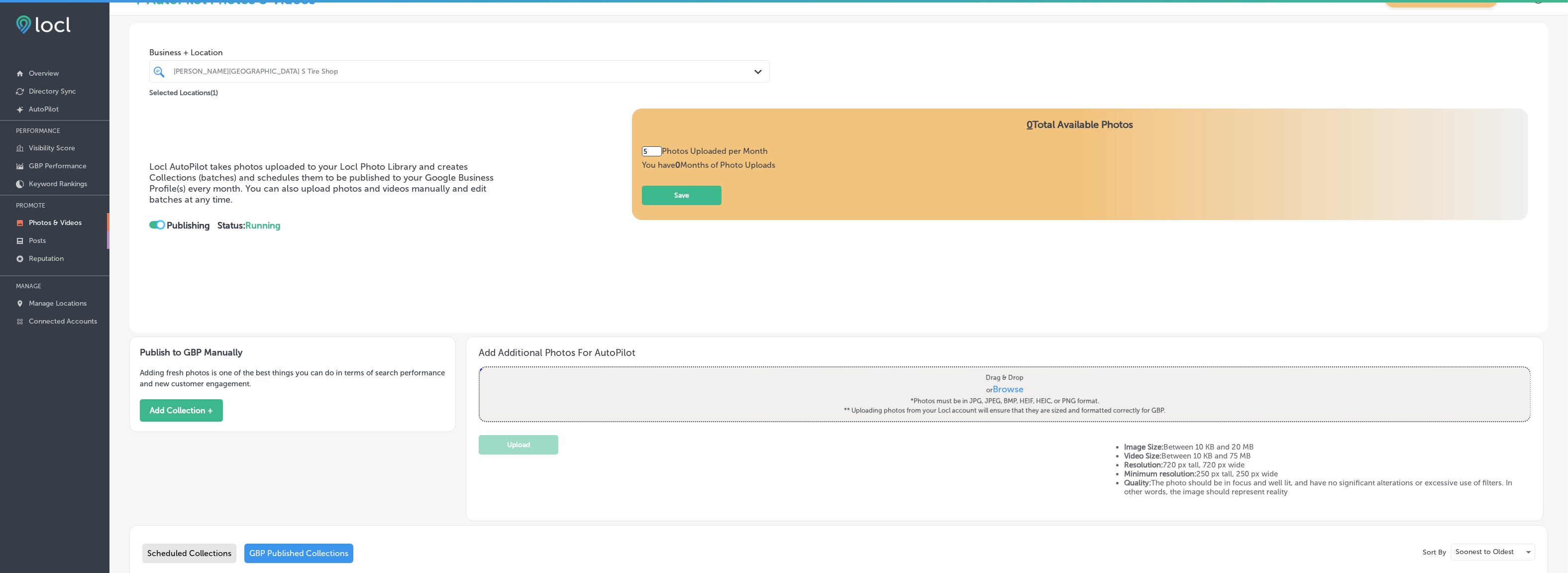
click at [39, 237] on p "Posts" at bounding box center [37, 240] width 17 height 9
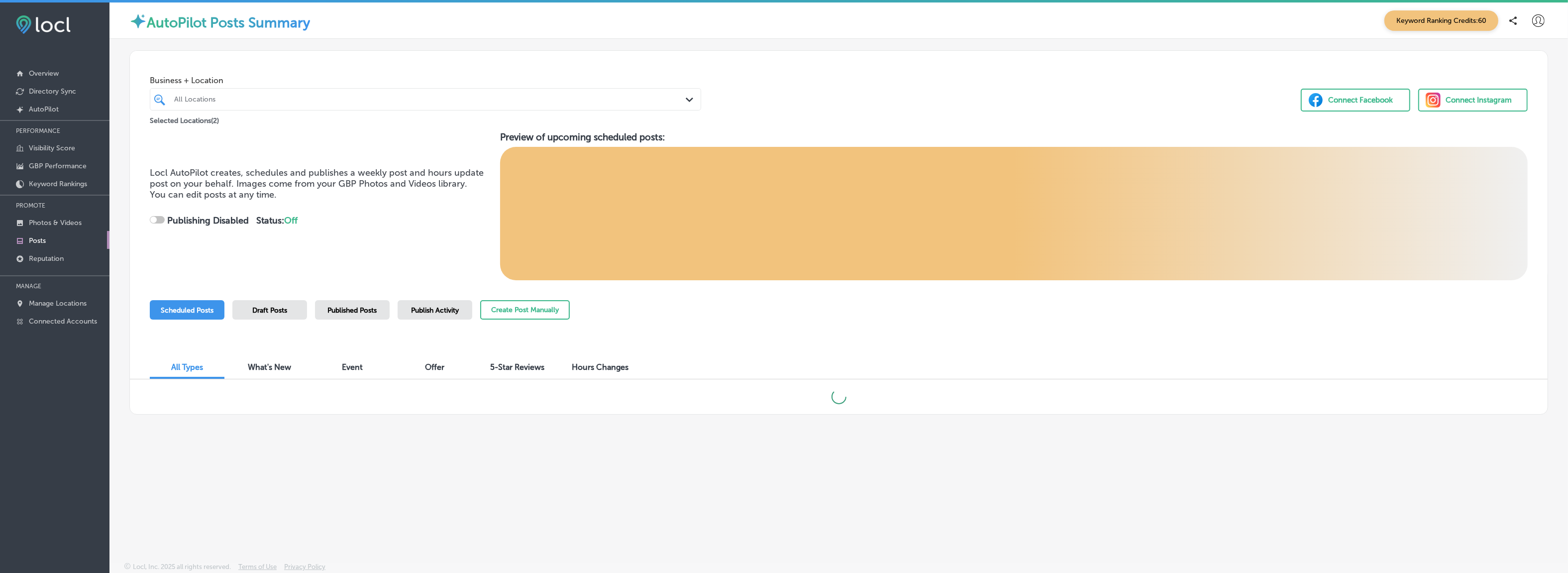
checkbox input "true"
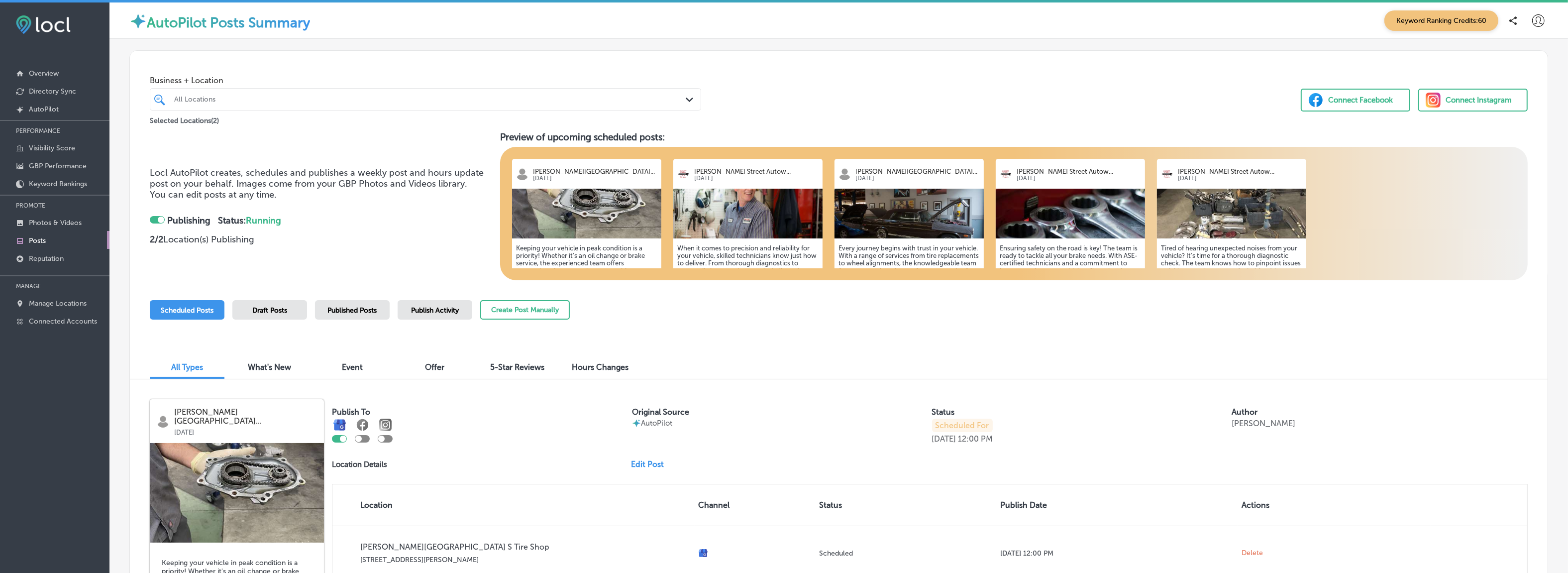
click at [885, 67] on div "Business + Location All Locations Path Created with Sketch. Selected Locations …" at bounding box center [838, 88] width 1417 height 76
